Goal: Browse casually: Explore the website without a specific task or goal

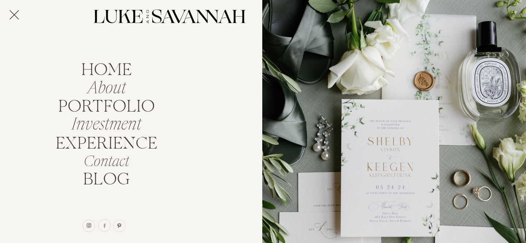
scroll to position [1714, 0]
click at [84, 107] on nav "portfolio" at bounding box center [106, 105] width 103 height 14
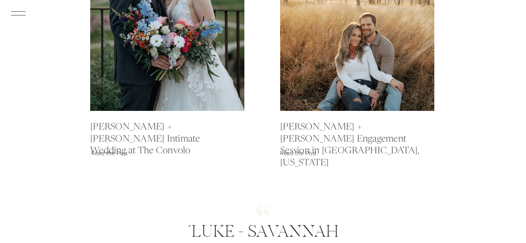
scroll to position [757, 0]
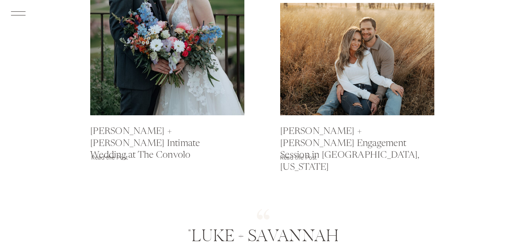
click at [341, 92] on div at bounding box center [357, 59] width 154 height 112
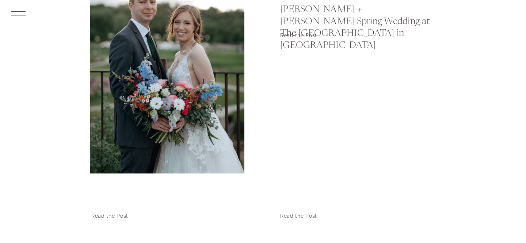
scroll to position [699, 0]
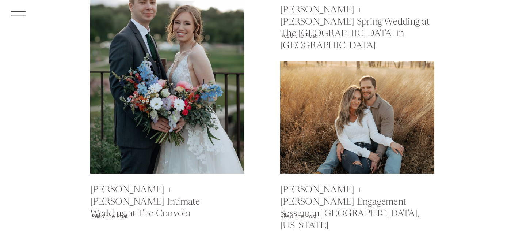
click at [294, 217] on p "Read the Post" at bounding box center [308, 216] width 56 height 11
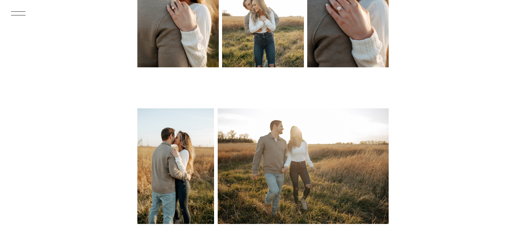
scroll to position [2649, 0]
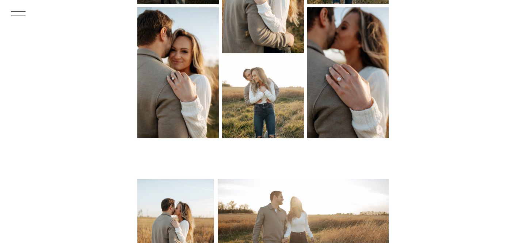
click at [338, 51] on img at bounding box center [348, 72] width 82 height 130
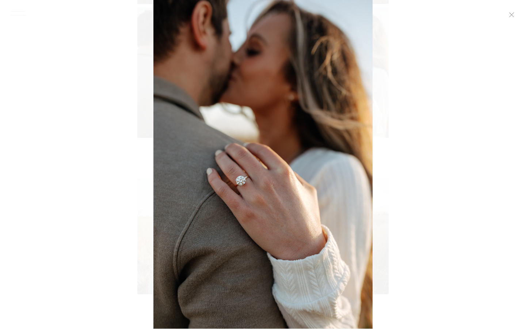
click at [511, 17] on icon at bounding box center [512, 15] width 6 height 6
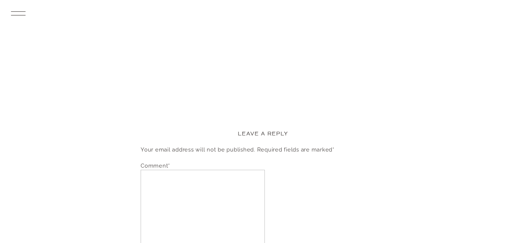
scroll to position [3813, 0]
